Goal: Task Accomplishment & Management: Use online tool/utility

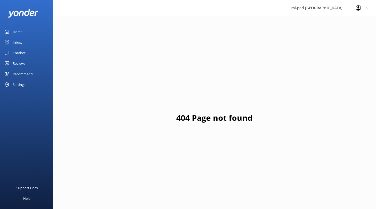
click at [22, 63] on div "Reviews" at bounding box center [19, 63] width 13 height 11
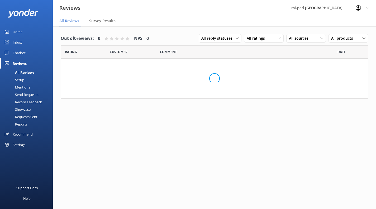
click at [22, 52] on div "Chatbot" at bounding box center [19, 52] width 13 height 11
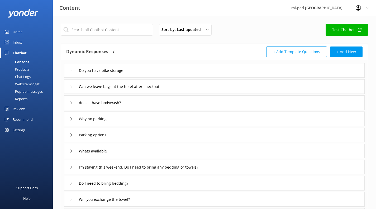
click at [26, 71] on div "Products" at bounding box center [16, 68] width 26 height 7
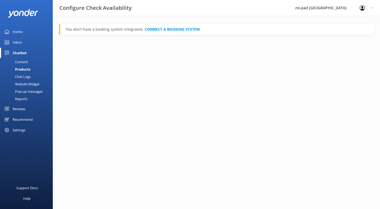
click at [26, 75] on div "Chat Logs" at bounding box center [16, 76] width 27 height 7
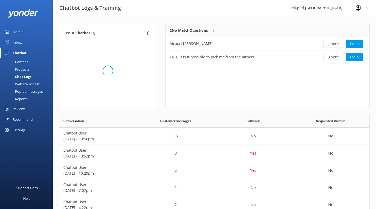
scroll to position [181, 306]
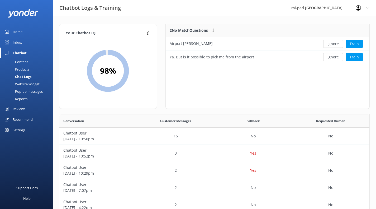
click at [328, 59] on button "Ignore" at bounding box center [333, 57] width 20 height 8
click at [332, 45] on button "Ignore" at bounding box center [333, 44] width 20 height 8
